Goal: Transaction & Acquisition: Download file/media

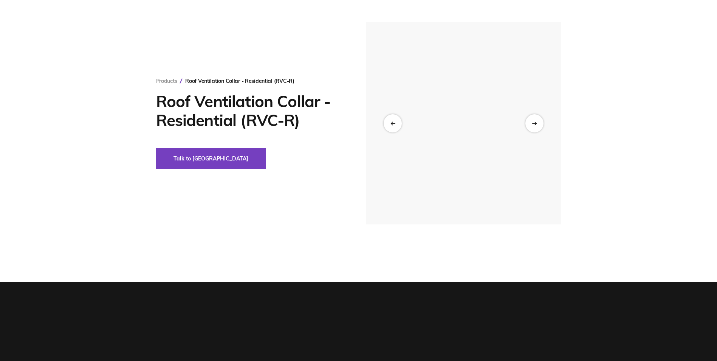
scroll to position [38, 0]
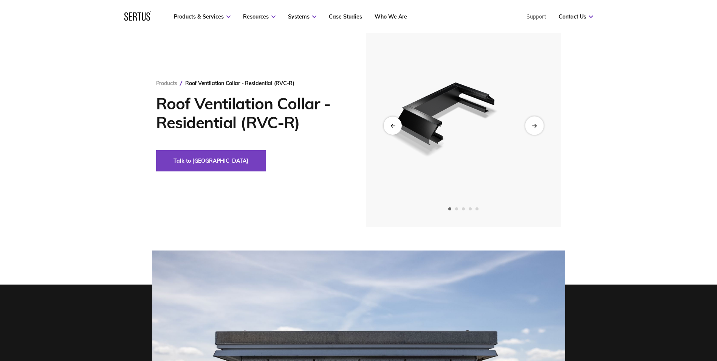
click at [537, 123] on div "Next slide" at bounding box center [534, 125] width 19 height 19
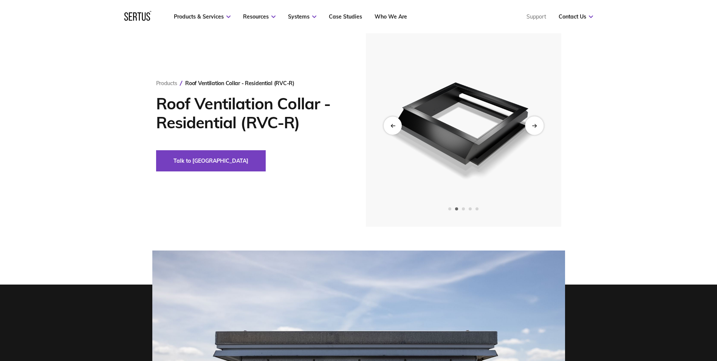
click at [540, 124] on div "Next slide" at bounding box center [534, 125] width 19 height 19
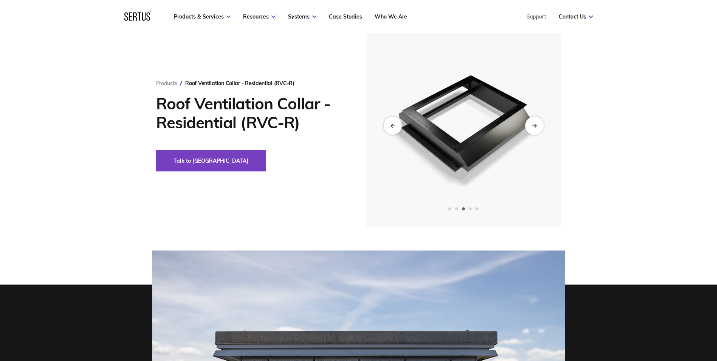
click at [540, 124] on div "Next slide" at bounding box center [534, 125] width 19 height 19
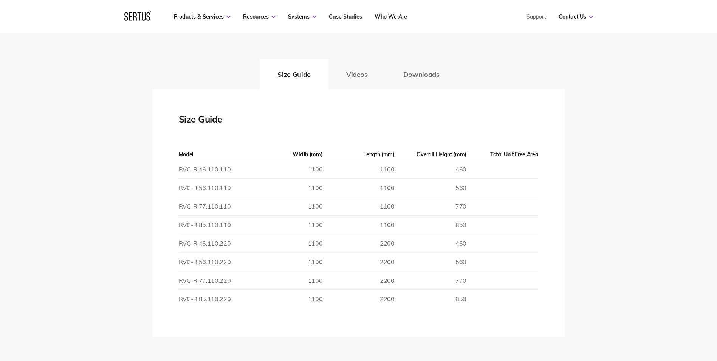
scroll to position [1134, 0]
drag, startPoint x: 366, startPoint y: 74, endPoint x: 373, endPoint y: 73, distance: 6.9
click at [366, 73] on button "Videos" at bounding box center [357, 73] width 57 height 30
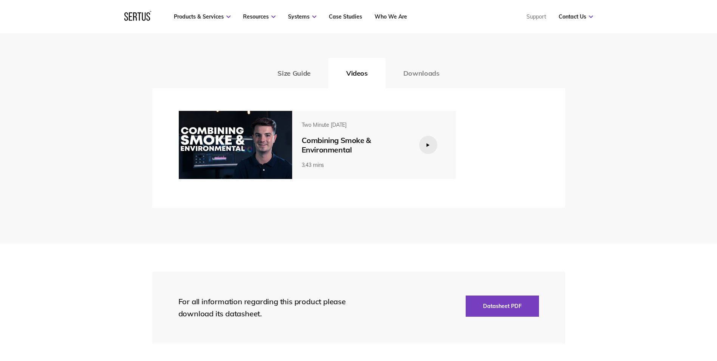
click at [427, 71] on button "Downloads" at bounding box center [422, 73] width 72 height 30
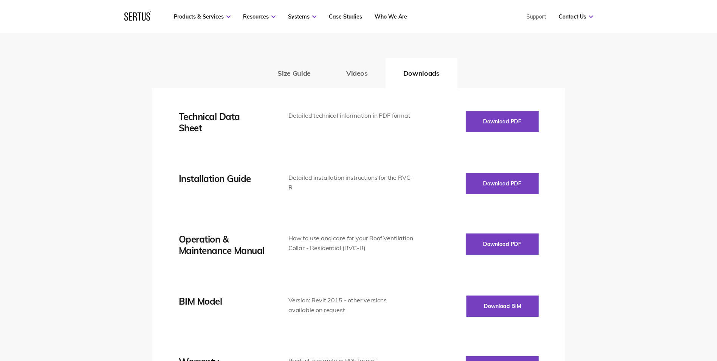
click at [486, 102] on div "Size Guide Model Width (mm) Length (mm) Overall Height (mm) Total Unit Free Are…" at bounding box center [358, 244] width 413 height 312
click at [488, 113] on button "Download PDF" at bounding box center [502, 121] width 73 height 21
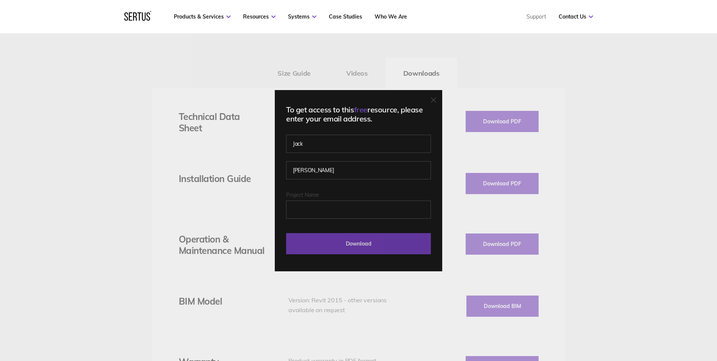
click at [351, 253] on input "Download" at bounding box center [358, 243] width 145 height 21
